Goal: Transaction & Acquisition: Purchase product/service

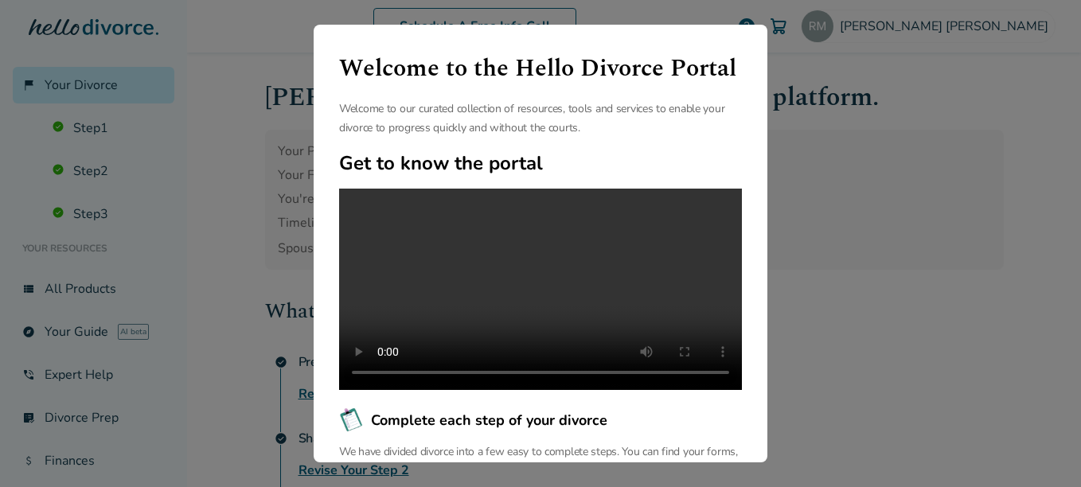
click at [840, 297] on div "Welcome to the Hello Divorce Portal Welcome to our curated collection of resour…" at bounding box center [540, 243] width 1081 height 487
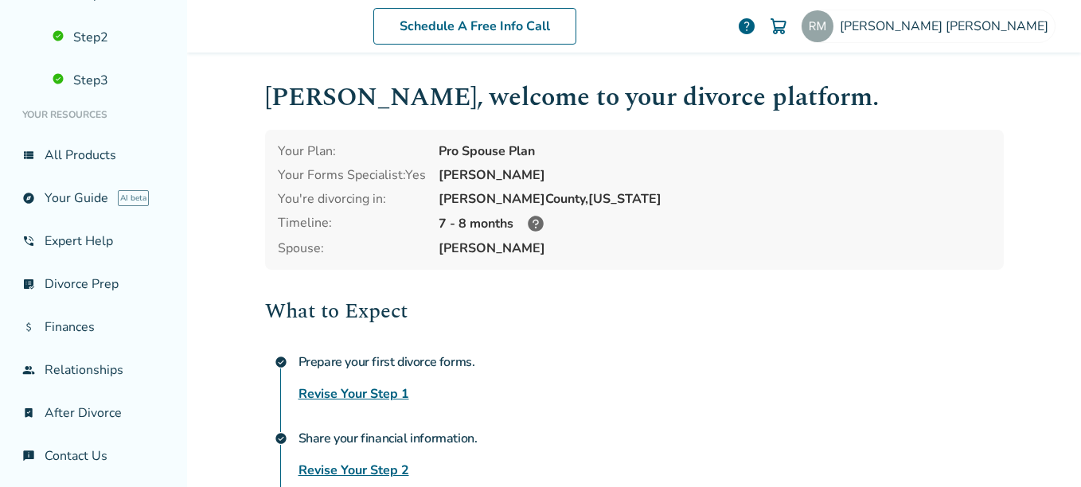
scroll to position [140, 0]
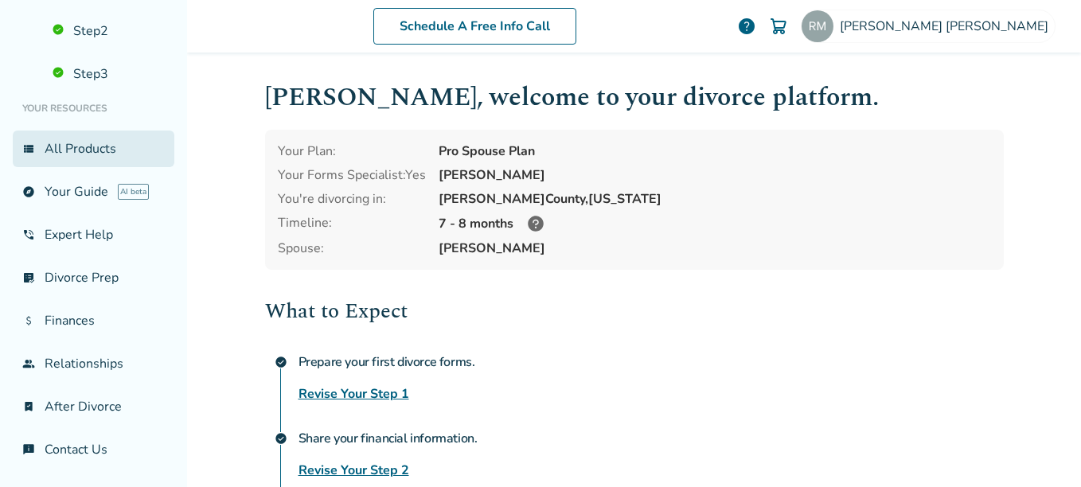
click at [78, 145] on link "view_list All Products" at bounding box center [94, 149] width 162 height 37
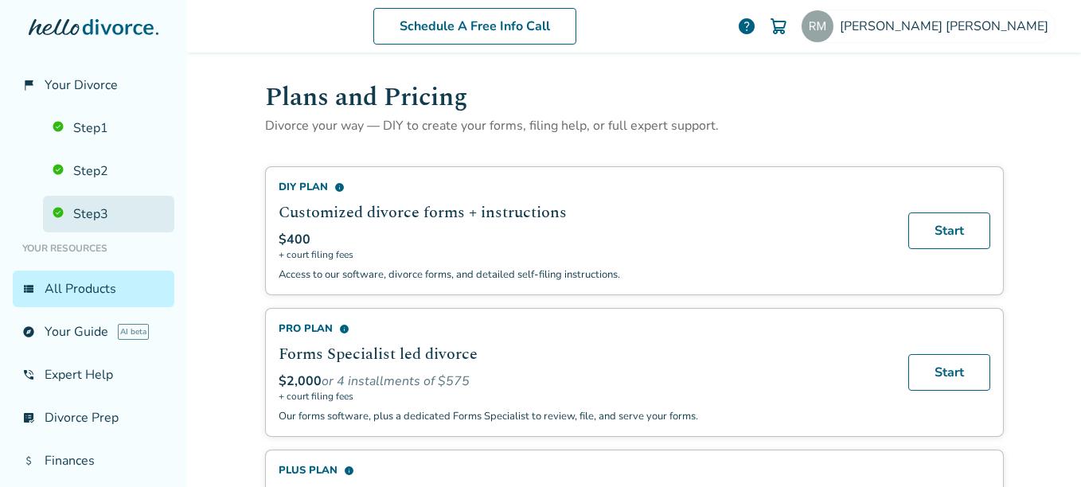
click at [101, 216] on link "Step 3" at bounding box center [108, 214] width 131 height 37
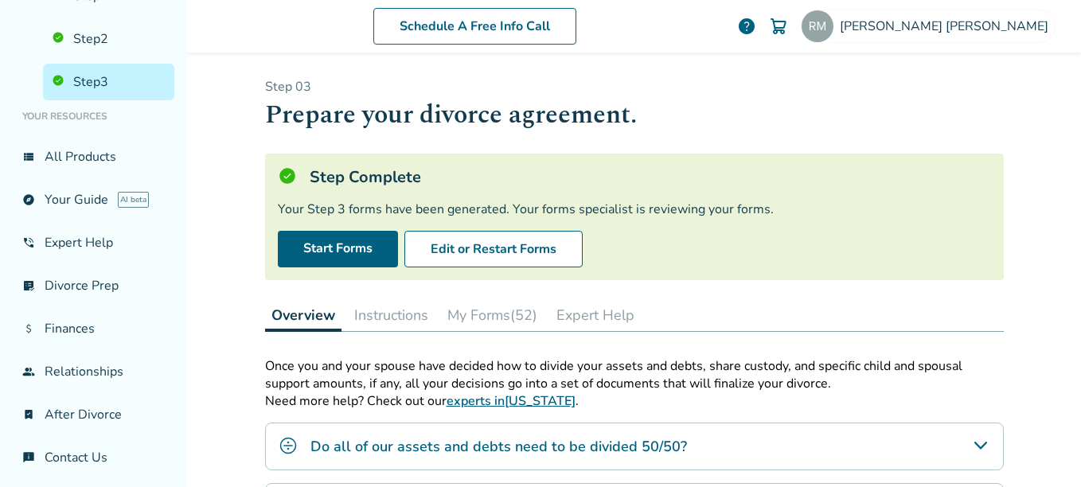
scroll to position [140, 0]
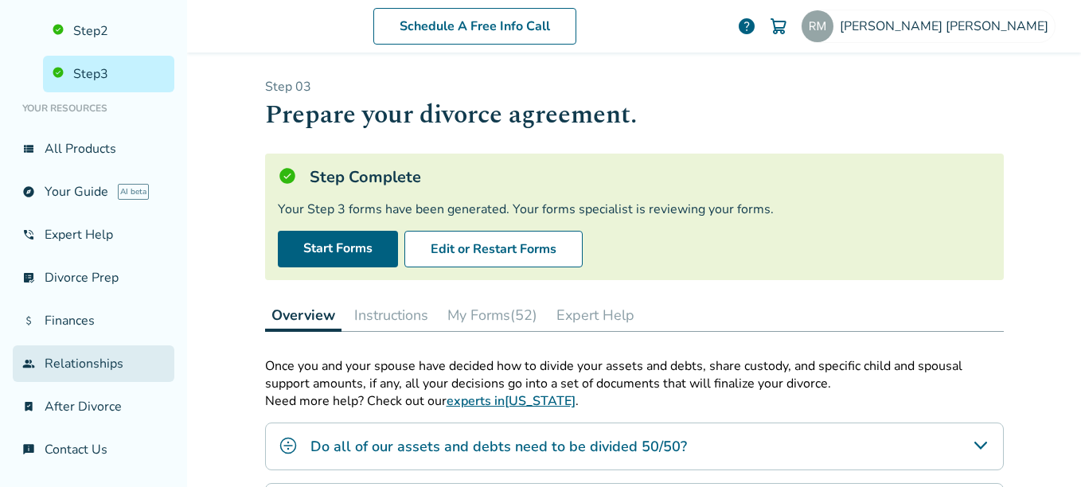
click at [95, 368] on link "group Relationships" at bounding box center [94, 363] width 162 height 37
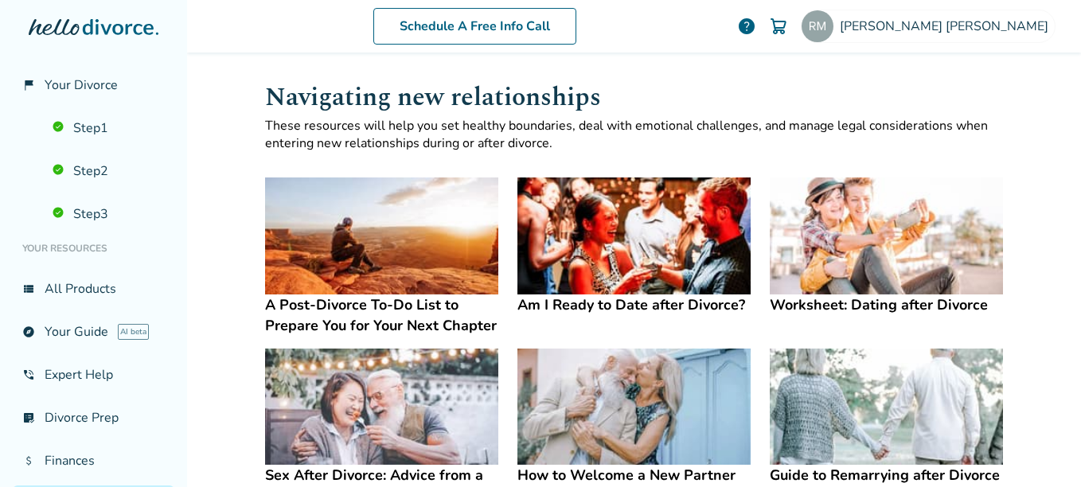
scroll to position [140, 0]
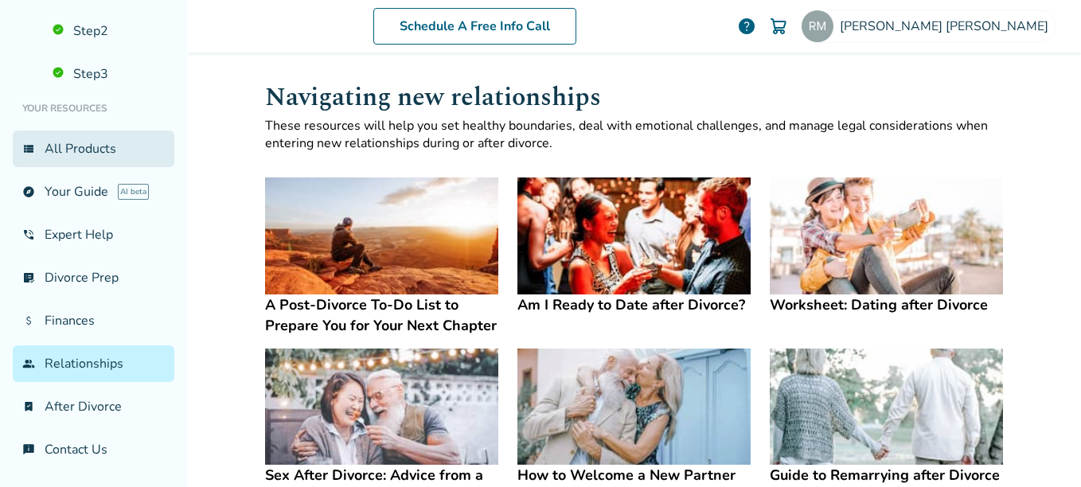
click at [40, 152] on link "view_list All Products" at bounding box center [94, 149] width 162 height 37
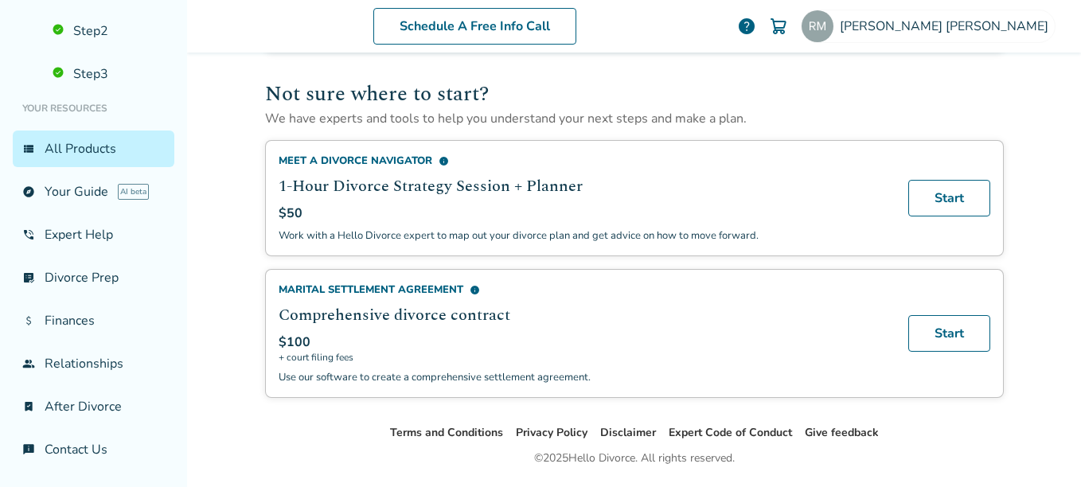
scroll to position [1046, 0]
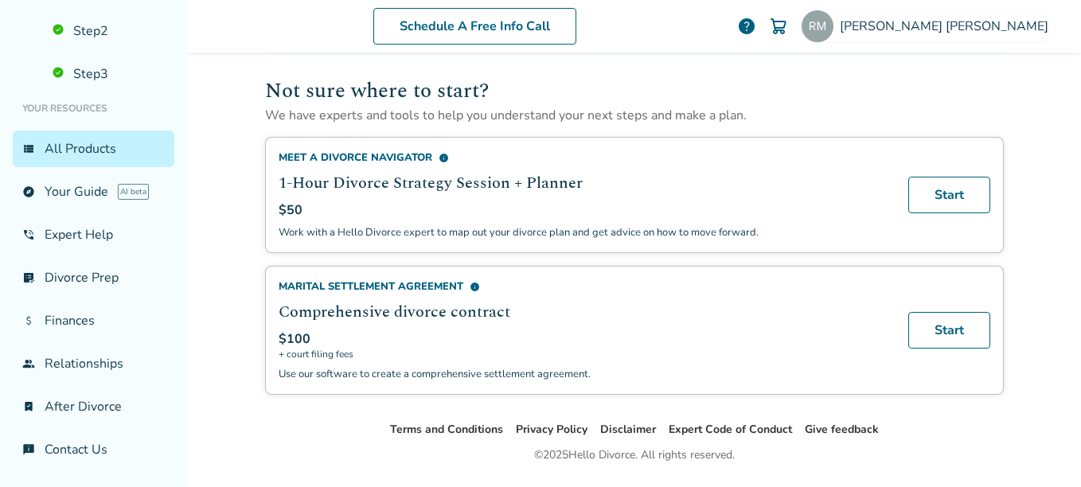
click at [670, 34] on div "Schedule A Free Info Call" at bounding box center [474, 26] width 524 height 37
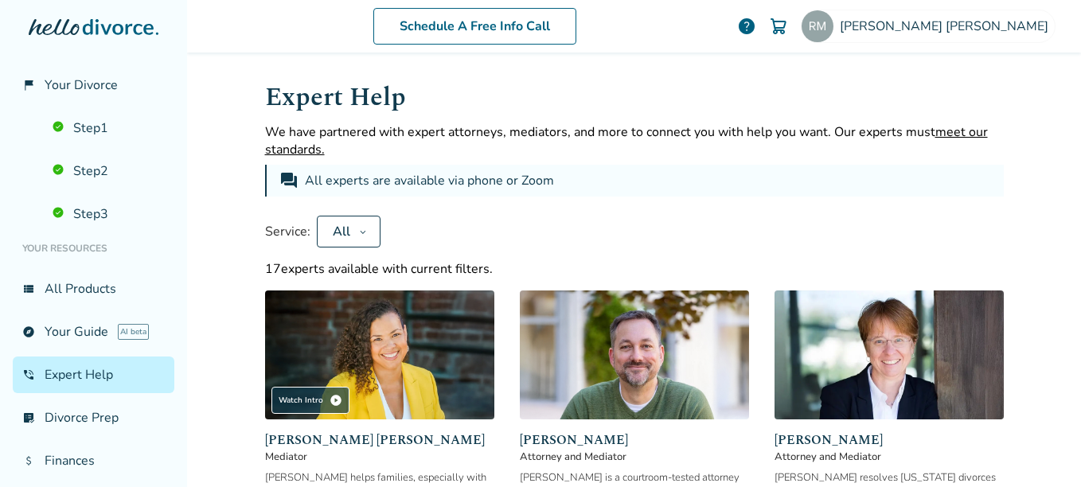
click at [359, 233] on icon at bounding box center [363, 231] width 8 height 13
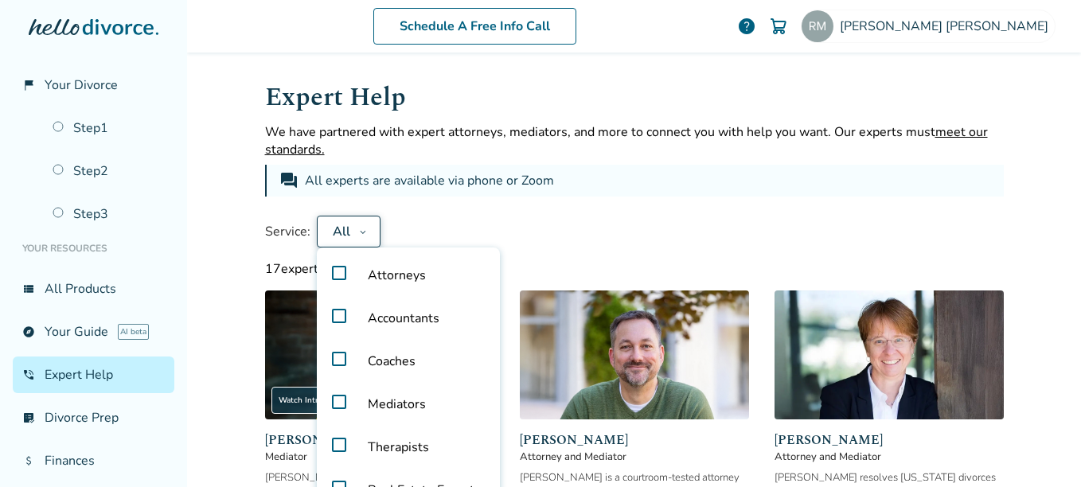
click at [672, 234] on div "Service: All Attorneys Accountants Coaches Mediators Therapists Real Estate Exp…" at bounding box center [634, 232] width 739 height 32
click at [333, 396] on label "Mediators" at bounding box center [408, 404] width 170 height 43
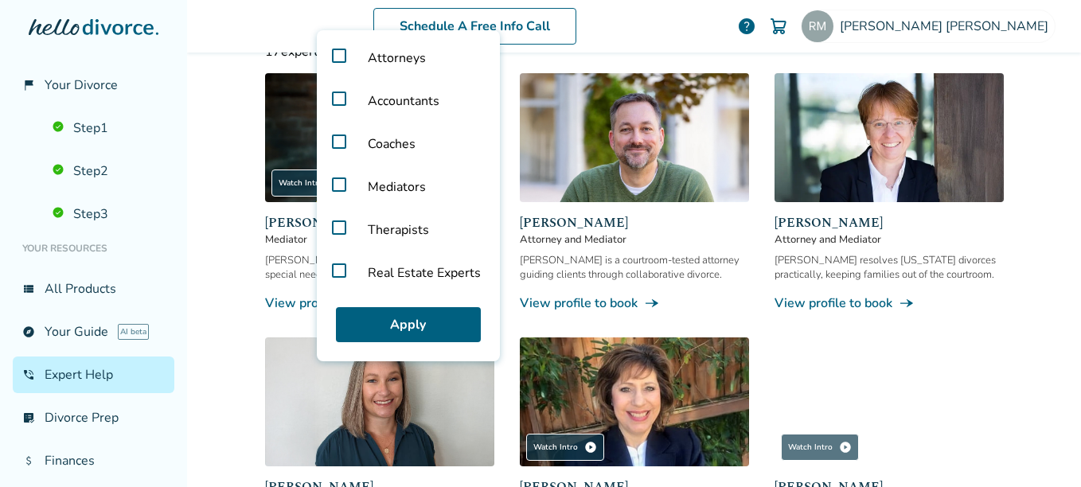
scroll to position [221, 0]
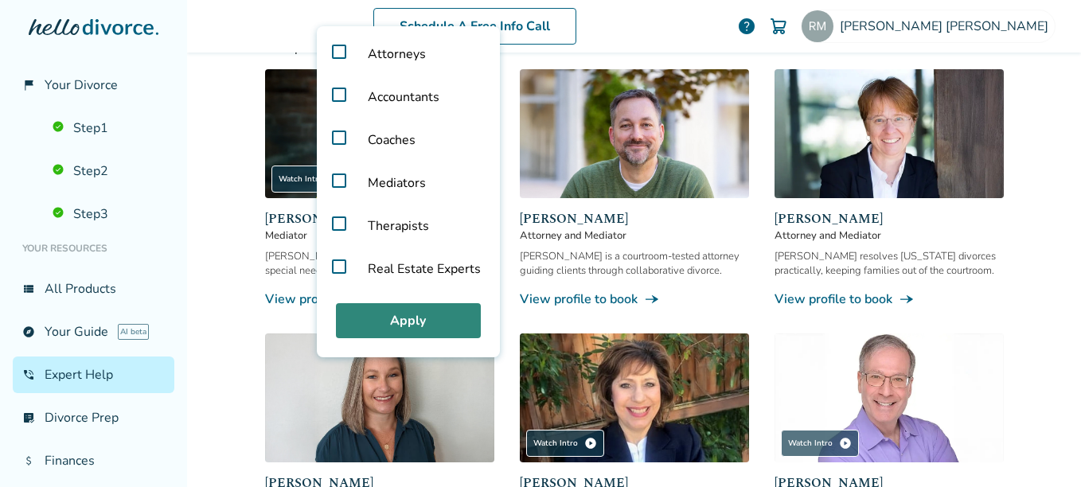
click at [411, 320] on button "Apply" at bounding box center [408, 320] width 145 height 35
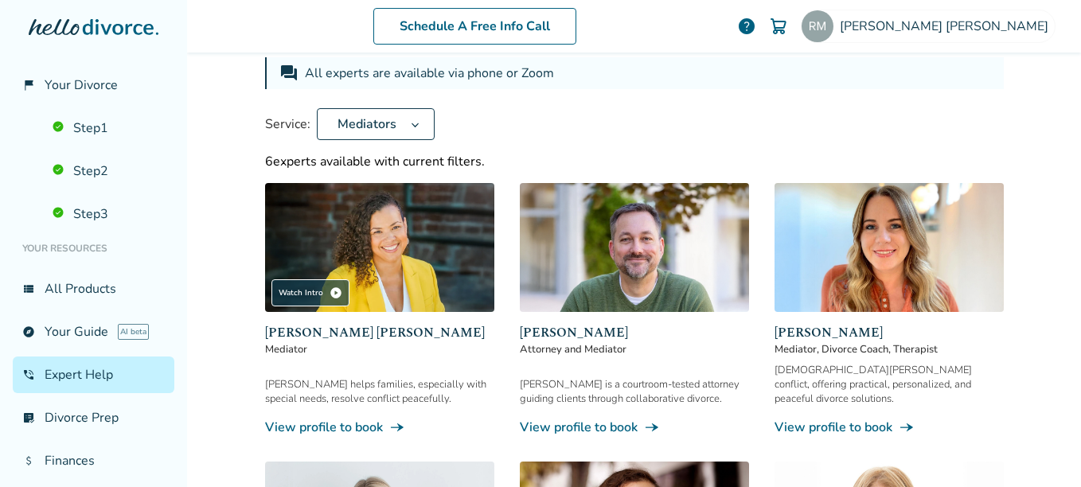
scroll to position [118, 0]
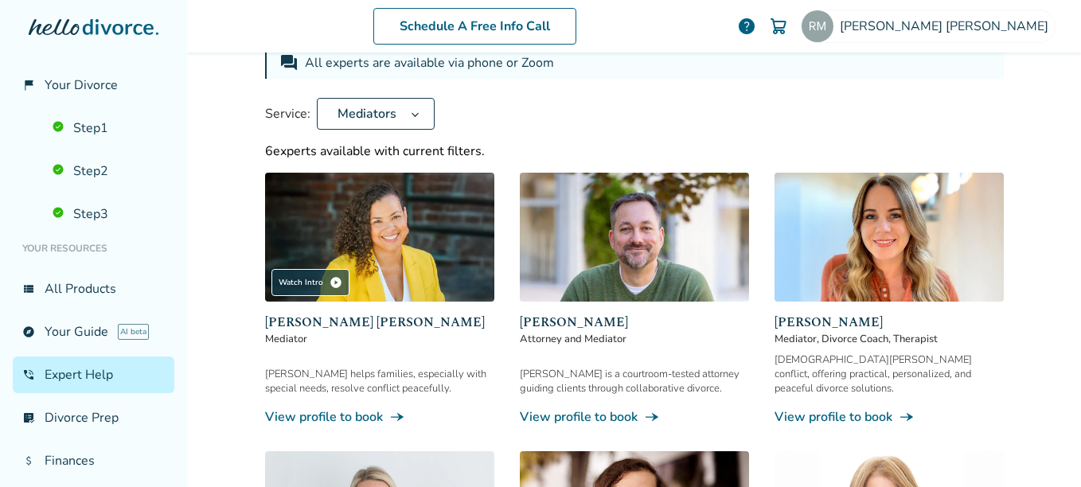
click at [302, 408] on link "View profile to book line_end_arrow_notch" at bounding box center [379, 417] width 229 height 18
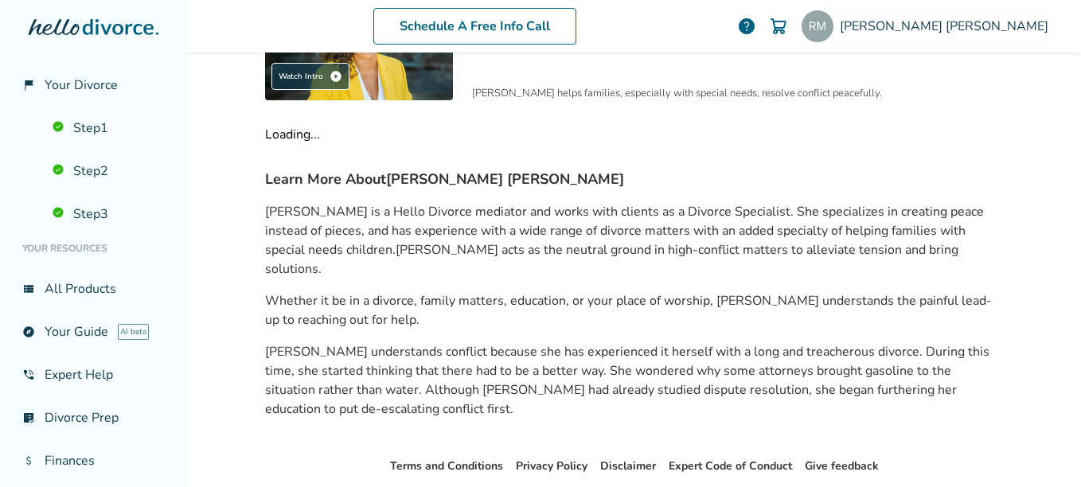
scroll to position [78, 0]
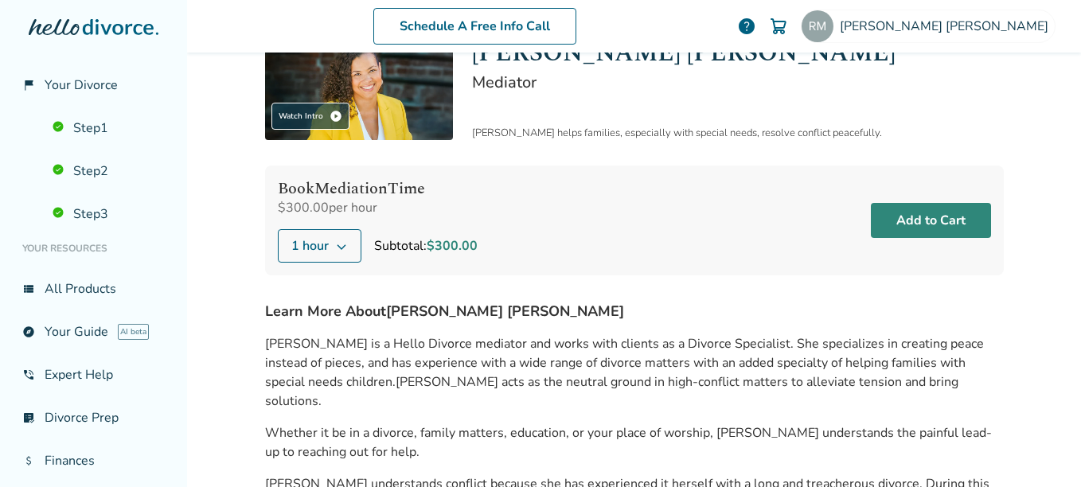
click at [937, 222] on button "Add to Cart" at bounding box center [931, 220] width 120 height 35
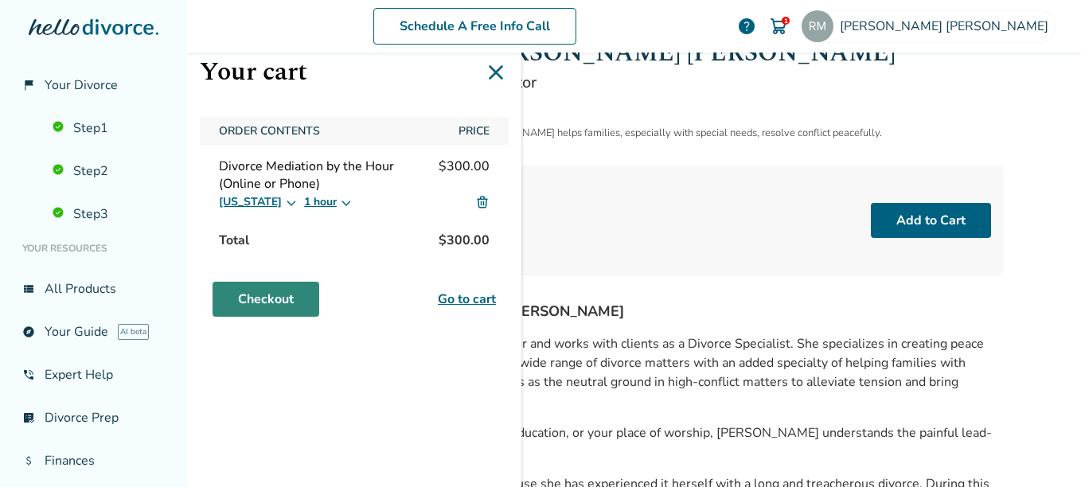
click at [286, 306] on link "Checkout" at bounding box center [265, 299] width 107 height 35
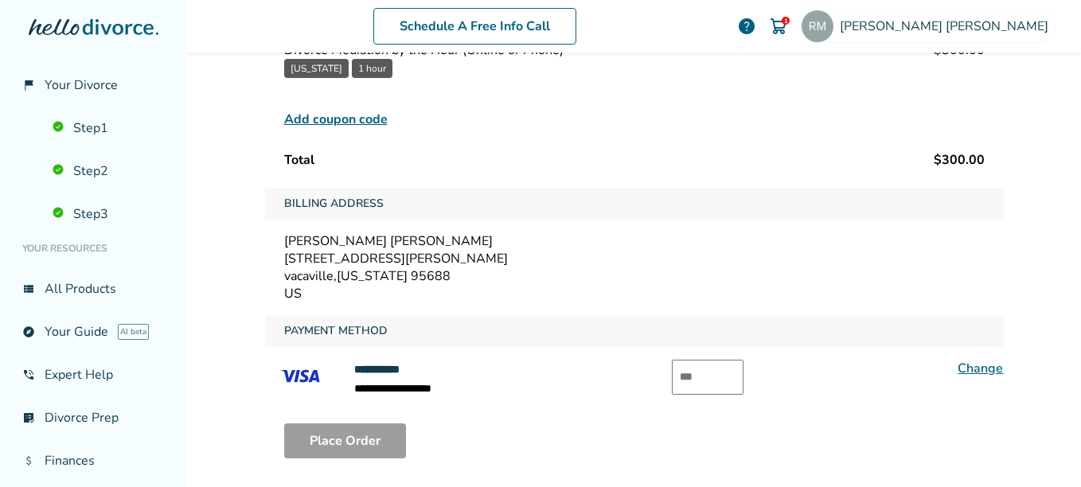
scroll to position [193, 0]
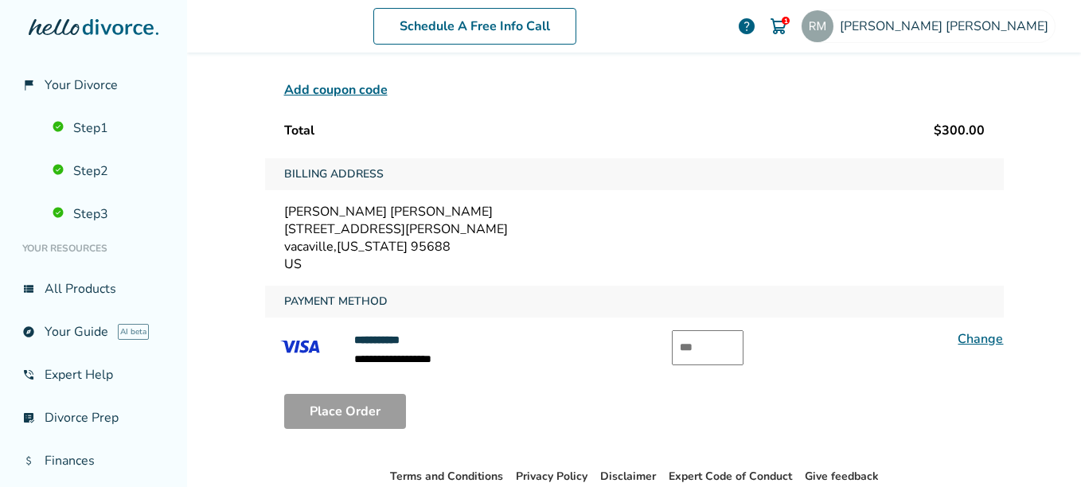
click at [684, 349] on input "text" at bounding box center [708, 347] width 72 height 35
type input "***"
click at [314, 411] on button "Place Order" at bounding box center [345, 411] width 122 height 35
click at [349, 416] on button "Place Order" at bounding box center [345, 411] width 122 height 35
